Goal: Find specific page/section: Find specific page/section

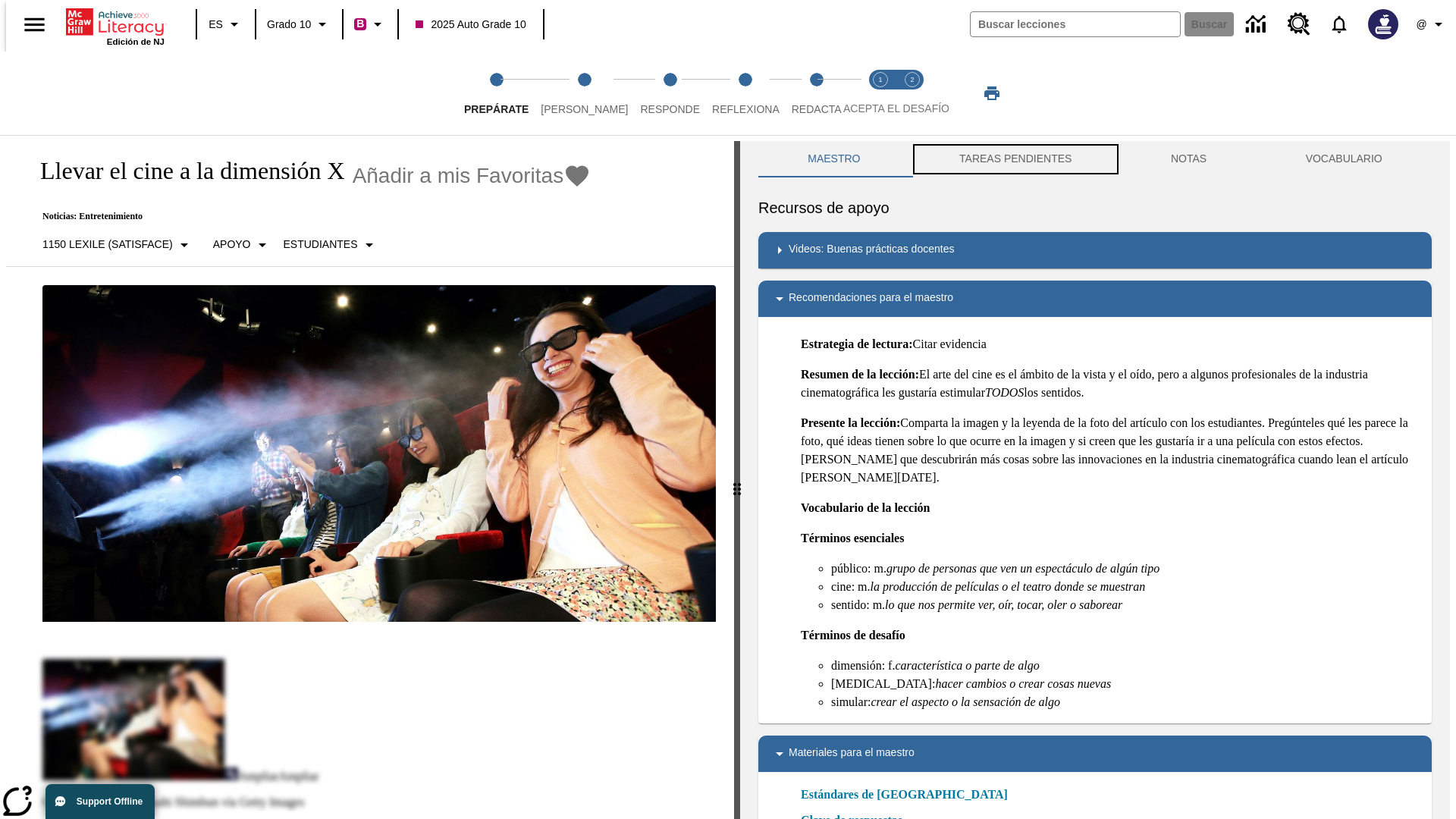
click at [1013, 160] on button "TAREAS PENDIENTES" at bounding box center [1015, 159] width 212 height 37
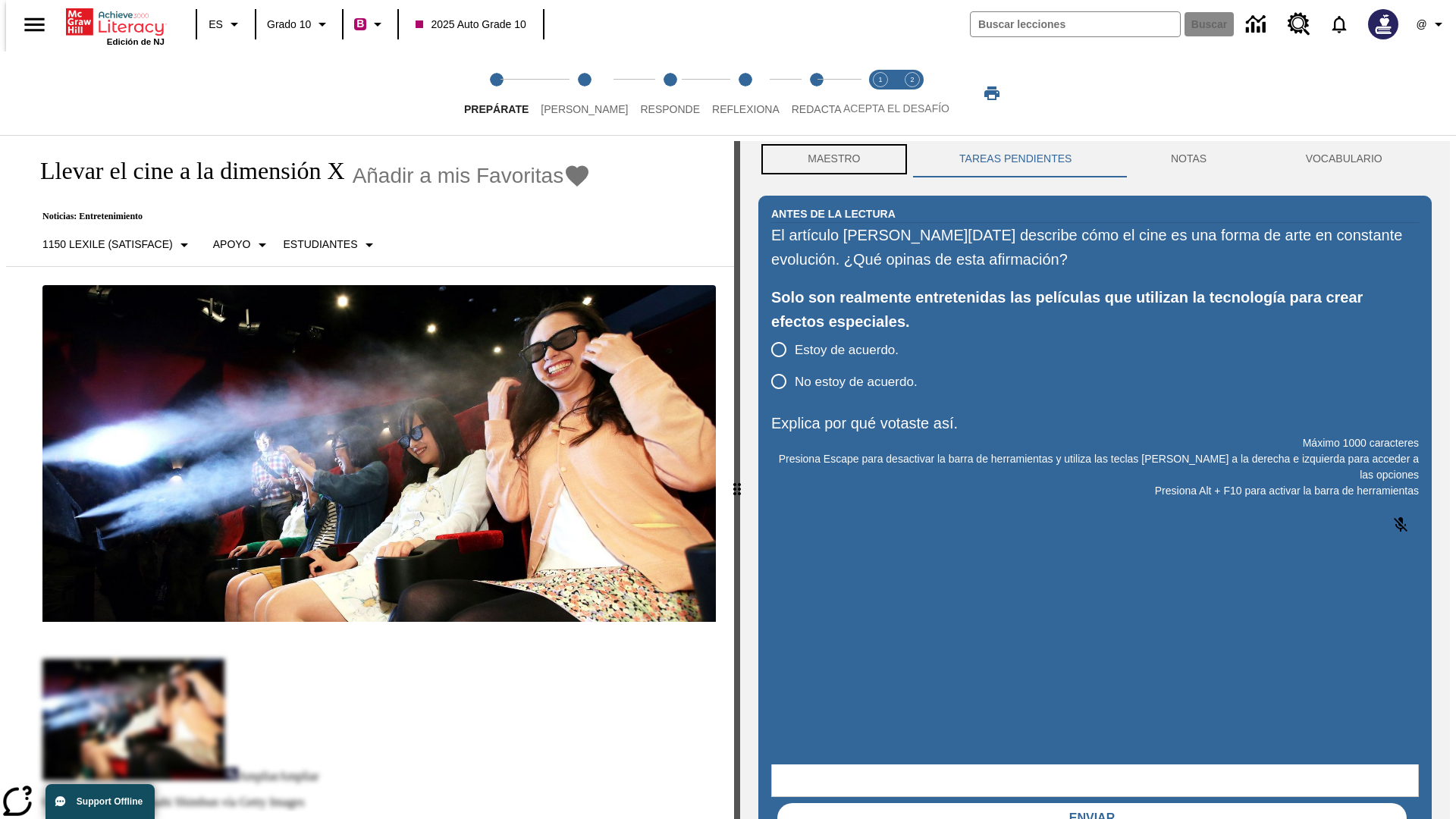
scroll to position [1, 0]
